Goal: Information Seeking & Learning: Learn about a topic

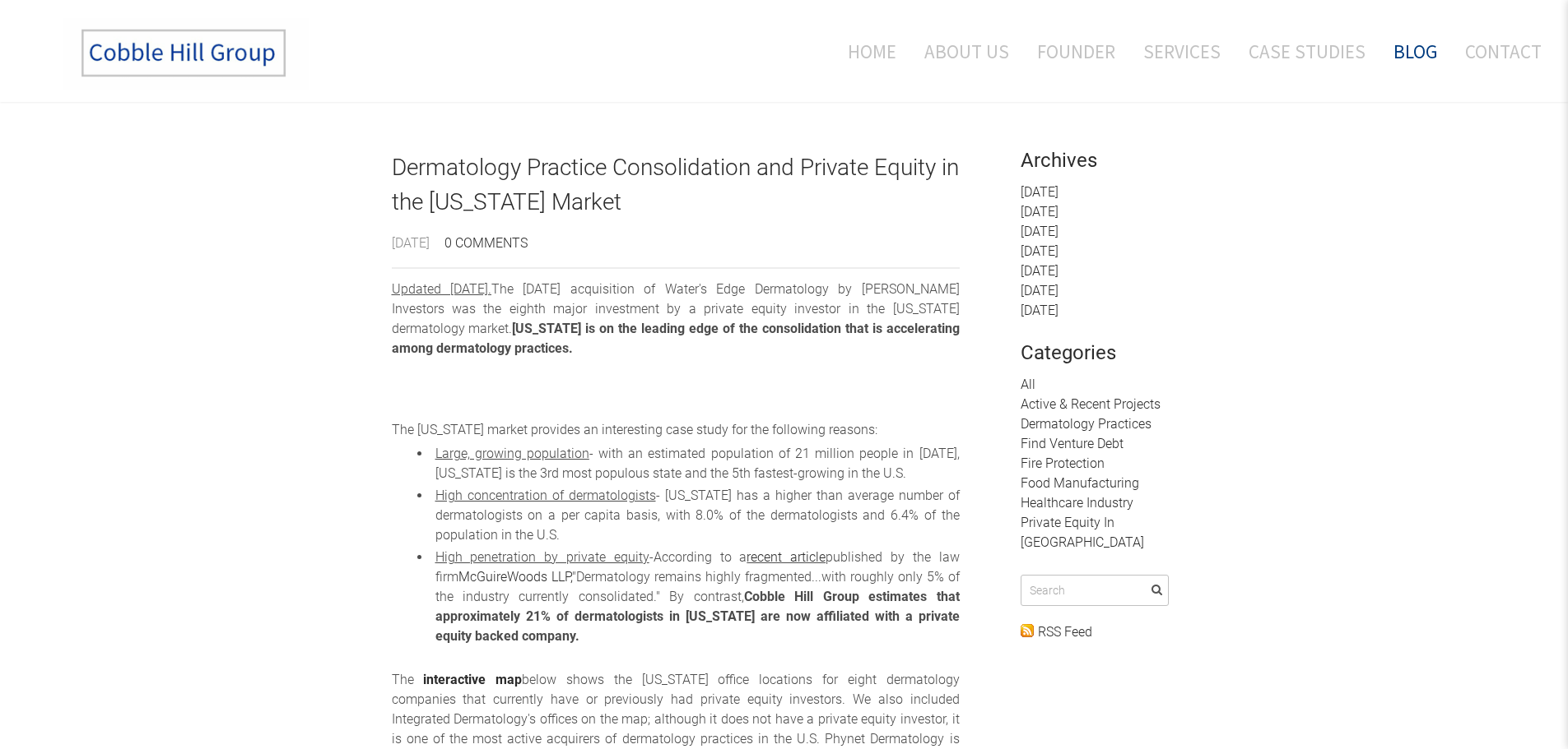
drag, startPoint x: 276, startPoint y: 304, endPoint x: 277, endPoint y: 280, distance: 24.0
click at [948, 54] on link "About Us" at bounding box center [966, 51] width 109 height 68
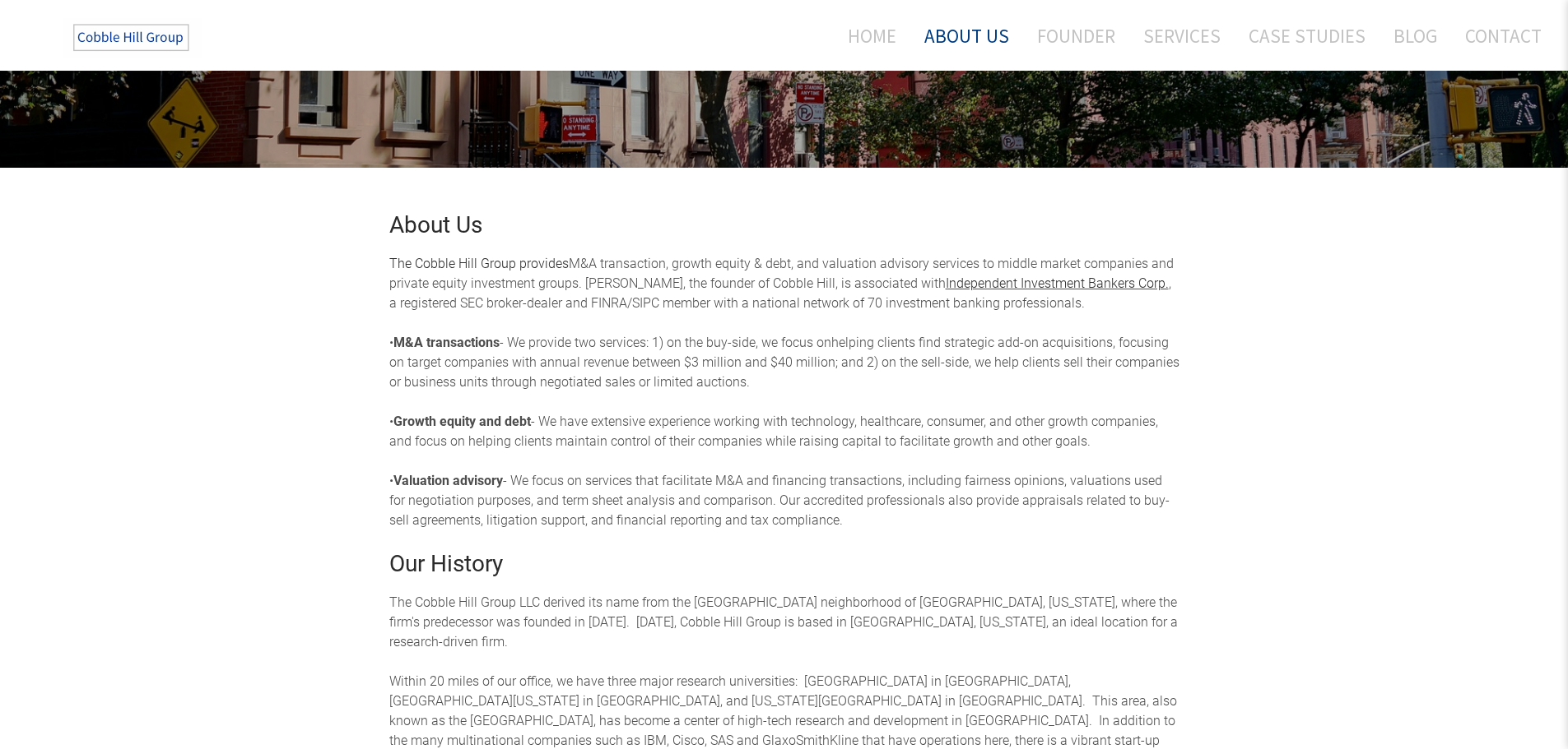
scroll to position [247, 0]
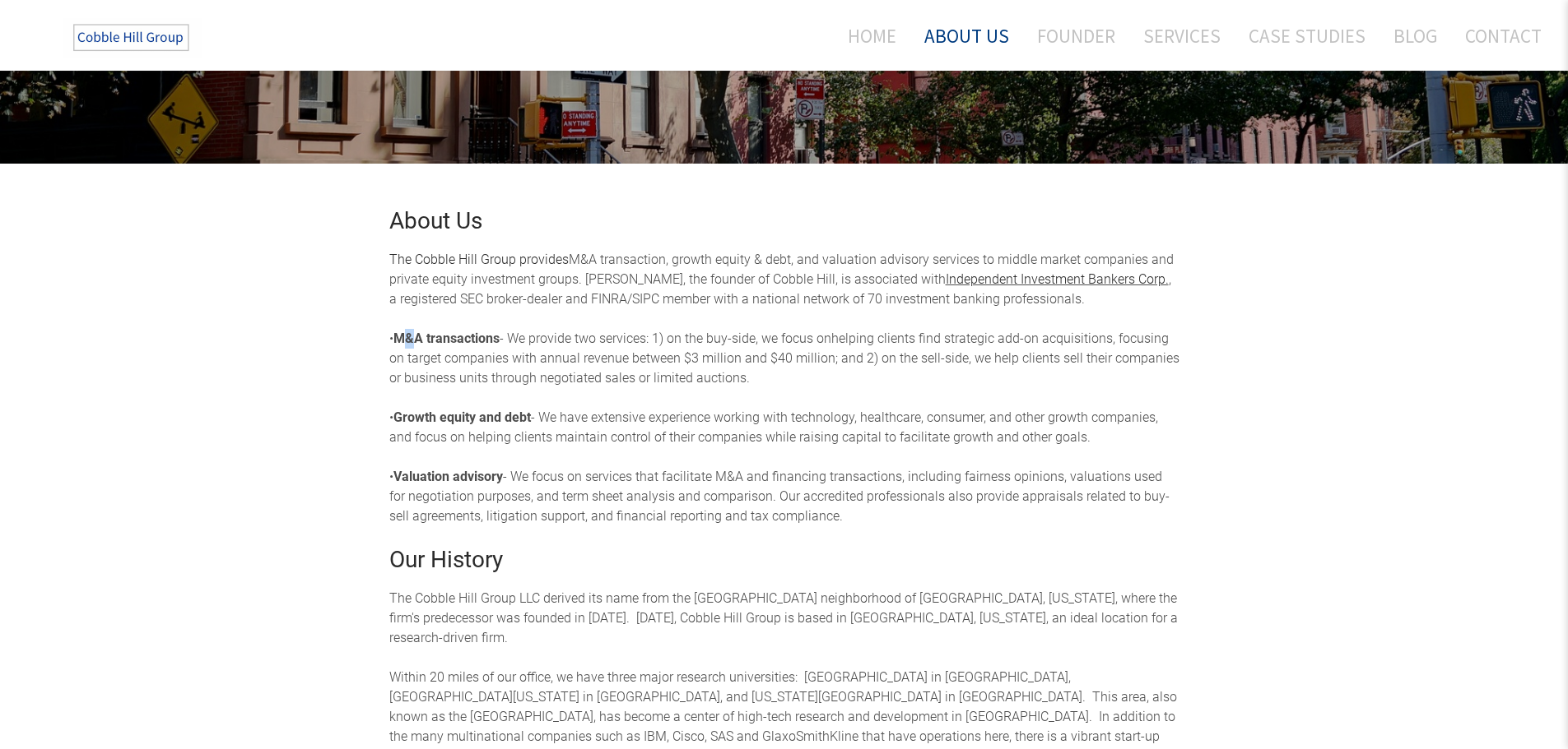
drag, startPoint x: 605, startPoint y: 734, endPoint x: 415, endPoint y: 346, distance: 432.0
click at [414, 346] on div "The Cobble Hill Group provides M&A transaction, growth equity & debt, and valua…" at bounding box center [784, 389] width 790 height 277
click at [154, 342] on div "About Us The Cobble Hill Group provides M&A transaction, growth equity & debt, …" at bounding box center [784, 594] width 1568 height 861
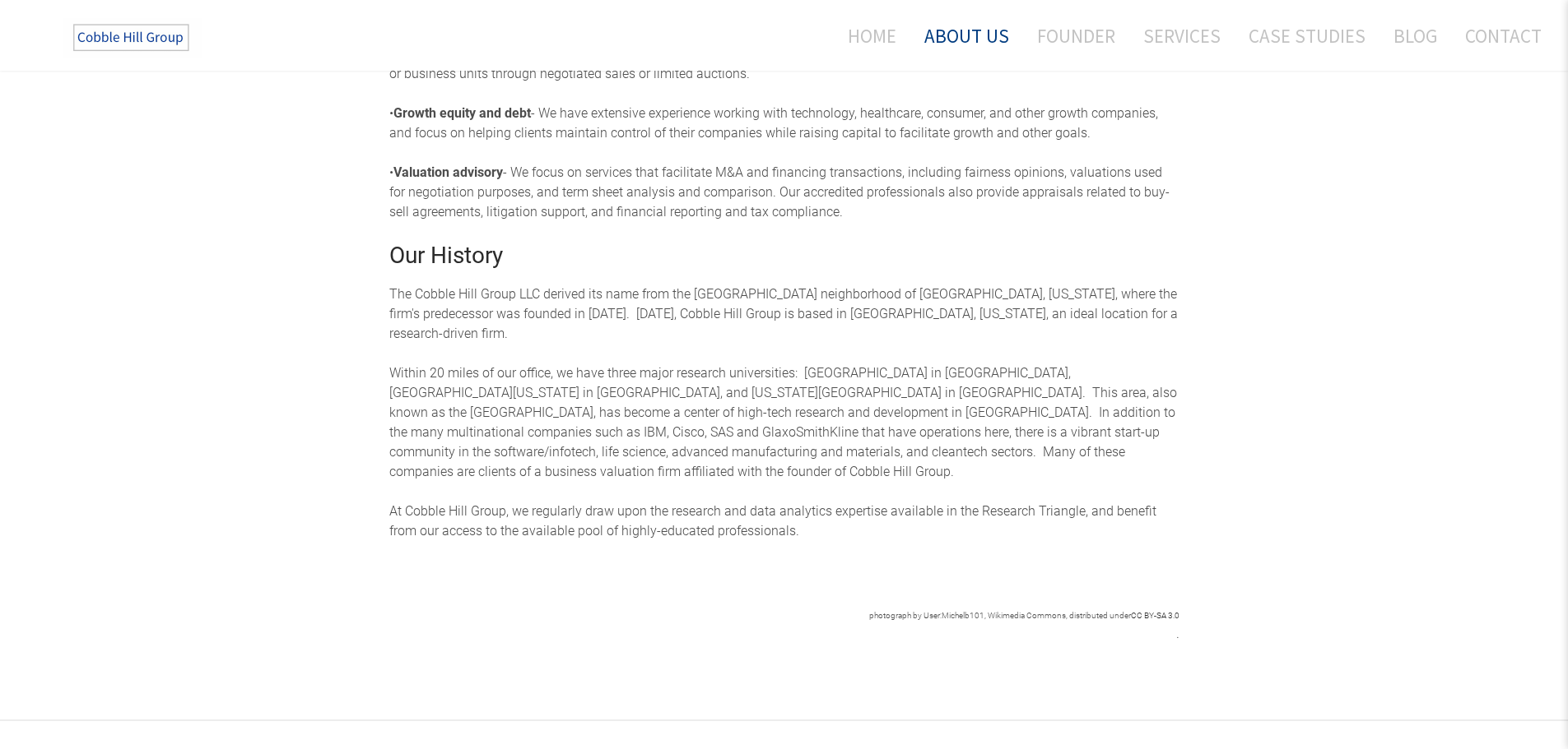
scroll to position [160, 0]
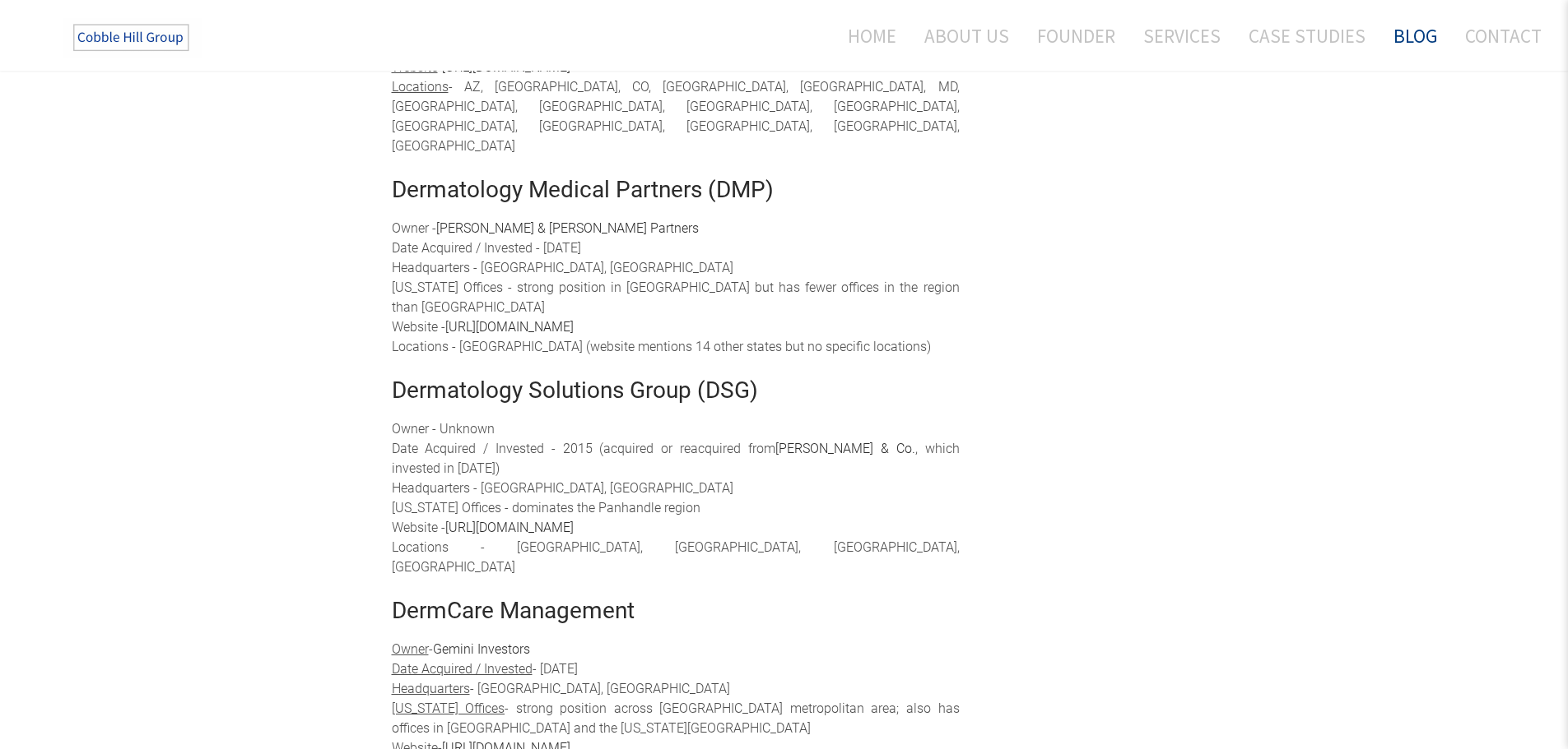
scroll to position [1481, 0]
